Goal: Task Accomplishment & Management: Use online tool/utility

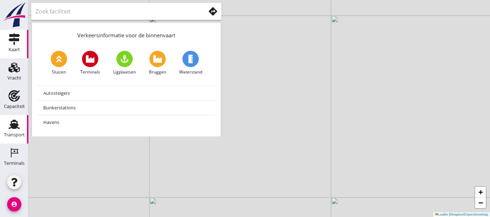
click at [14, 126] on use at bounding box center [14, 124] width 11 height 9
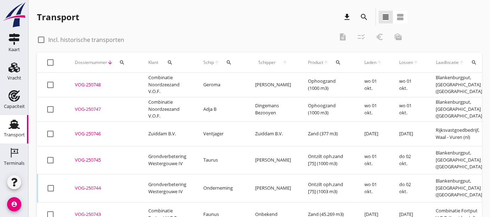
click at [230, 62] on icon "search" at bounding box center [229, 63] width 6 height 6
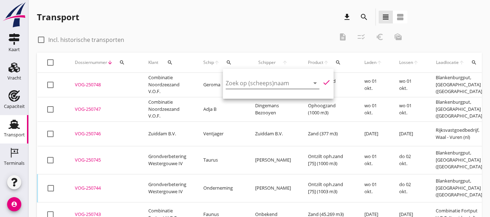
drag, startPoint x: 253, startPoint y: 92, endPoint x: 255, endPoint y: 87, distance: 5.1
click at [255, 88] on div "Zoek op (scheeps)naam arrow_drop_down" at bounding box center [273, 86] width 94 height 18
click at [256, 83] on input "Zoek op (scheeps)naam" at bounding box center [263, 82] width 74 height 11
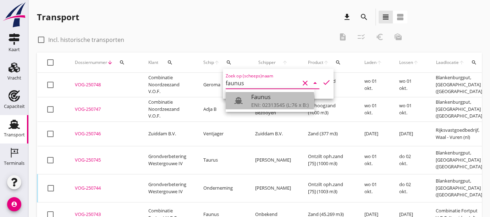
click at [264, 94] on div "Faunus" at bounding box center [280, 97] width 58 height 9
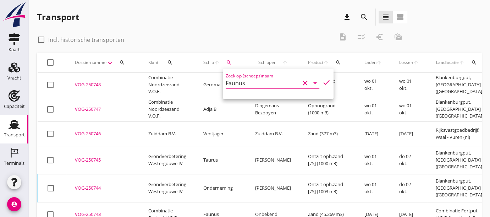
click at [322, 82] on icon "check" at bounding box center [326, 82] width 9 height 9
type input "Faunus"
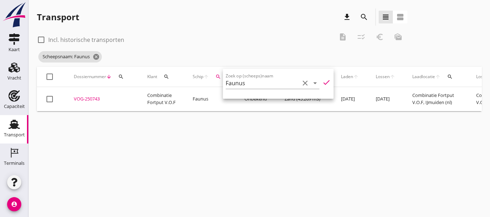
click at [42, 99] on td "check_box_outline_blank" at bounding box center [51, 99] width 28 height 24
click at [46, 98] on div at bounding box center [50, 99] width 12 height 12
checkbox input "true"
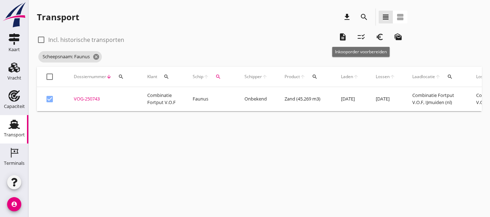
click at [365, 39] on icon "checklist_rtl" at bounding box center [361, 37] width 9 height 9
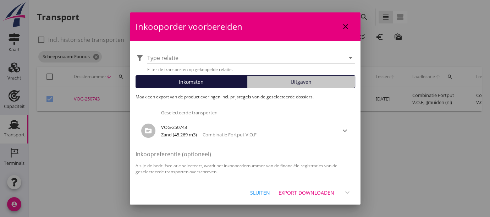
click at [300, 81] on span "Uitgaven" at bounding box center [301, 81] width 21 height 7
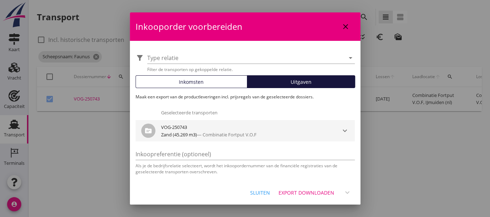
click at [282, 132] on div "Zand (45.269 m3) — Combinatie Fortput V.O.F" at bounding box center [245, 134] width 168 height 7
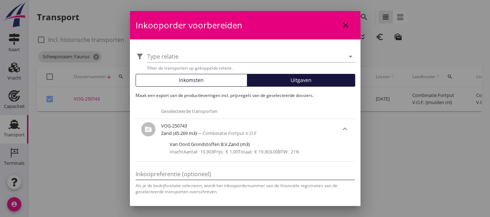
click at [262, 171] on input "Inkoopreferentie (optioneel)" at bounding box center [245, 173] width 219 height 11
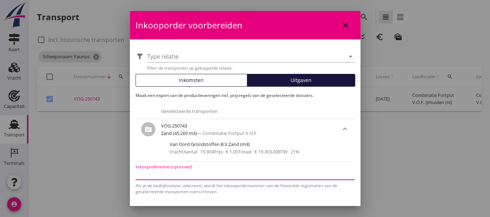
paste input "7000002314"
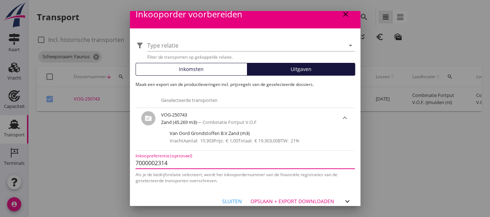
scroll to position [17, 0]
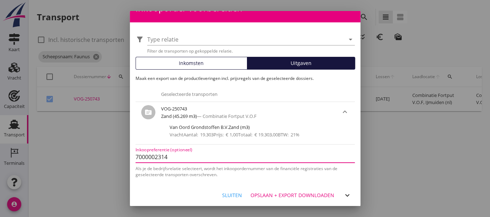
type input "7000002314"
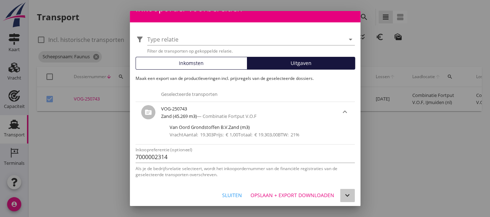
click at [343, 191] on icon "expand_more" at bounding box center [347, 195] width 9 height 9
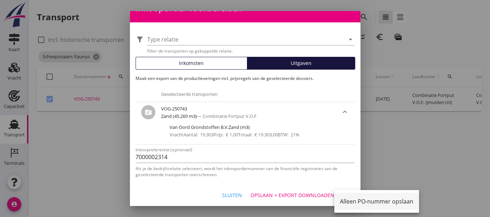
click at [358, 208] on div "Alleen PO-nummer opslaan" at bounding box center [376, 201] width 73 height 17
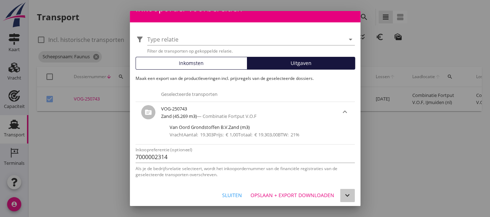
click at [343, 197] on icon "expand_more" at bounding box center [347, 195] width 9 height 9
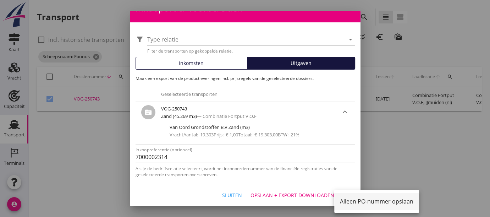
click at [365, 207] on div "Alleen PO-nummer opslaan" at bounding box center [376, 201] width 73 height 17
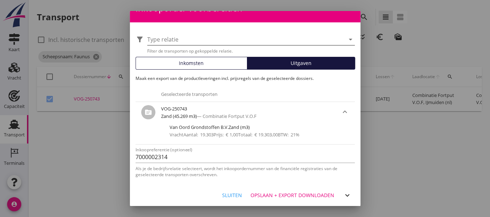
click at [272, 37] on div at bounding box center [246, 39] width 198 height 11
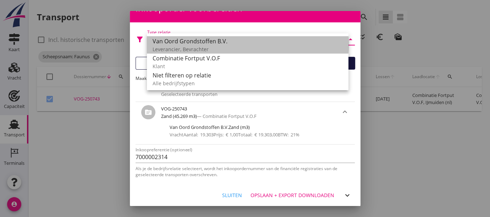
click at [230, 43] on div "Van Oord Grondstoffen B.V." at bounding box center [248, 41] width 190 height 9
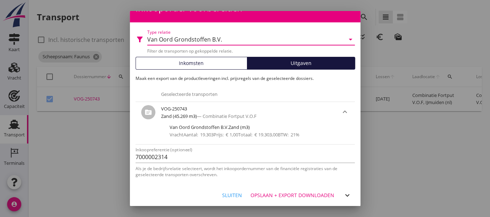
click at [289, 167] on div "Als je de bedrijfsrelatie selecteert, wordt het inkoopordernummer van de financ…" at bounding box center [245, 171] width 219 height 12
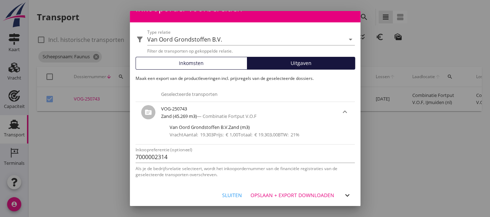
click at [343, 196] on icon "expand_more" at bounding box center [347, 195] width 9 height 9
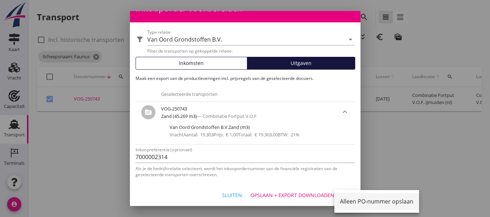
click at [362, 203] on div "Alleen PO-nummer opslaan" at bounding box center [376, 201] width 73 height 17
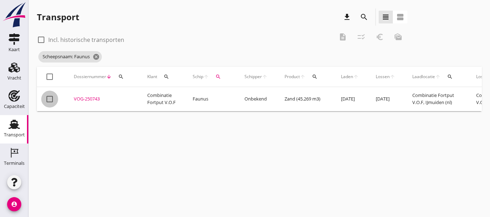
click at [49, 99] on div at bounding box center [50, 99] width 12 height 12
checkbox input "true"
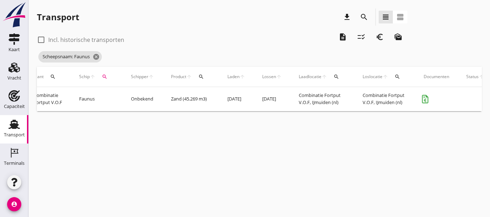
scroll to position [0, 214]
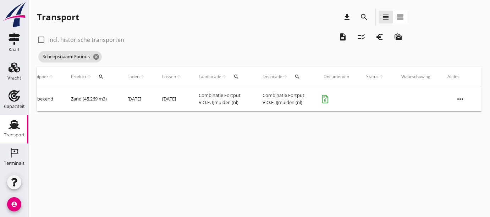
click at [463, 100] on icon "more_horiz" at bounding box center [461, 99] width 20 height 20
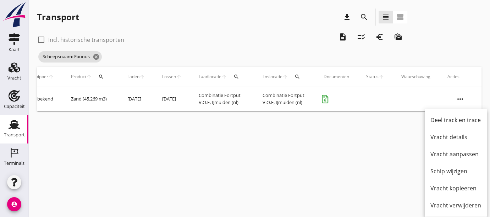
click at [347, 90] on div at bounding box center [336, 99] width 43 height 18
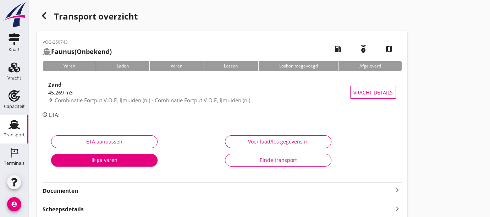
click at [266, 164] on button "Einde transport" at bounding box center [278, 160] width 107 height 13
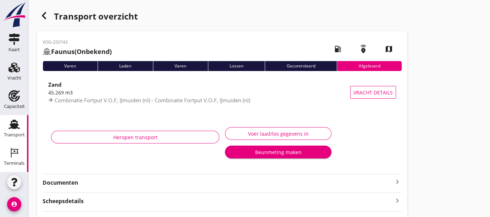
scroll to position [114, 0]
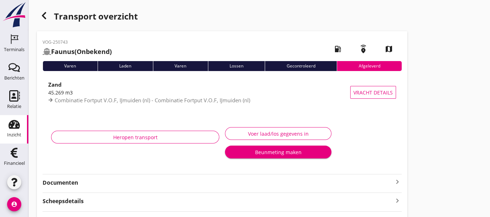
click at [19, 149] on div "Financieel" at bounding box center [14, 152] width 17 height 11
